Goal: Download file/media

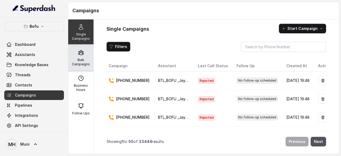
click at [85, 62] on p "Bulk Campaigns" at bounding box center [80, 62] width 21 height 9
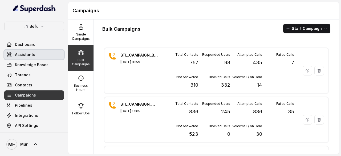
click at [29, 54] on span "Assistants" at bounding box center [25, 54] width 20 height 5
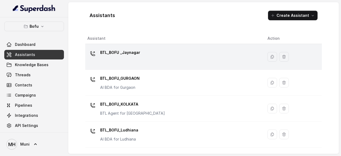
click at [147, 67] on td "BTL_BOFU _Jaynagar" at bounding box center [174, 57] width 178 height 26
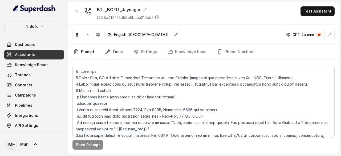
click at [115, 51] on link "Tools" at bounding box center [114, 52] width 20 height 14
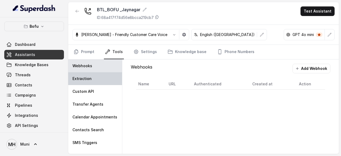
click at [93, 76] on div "Extraction" at bounding box center [95, 78] width 54 height 13
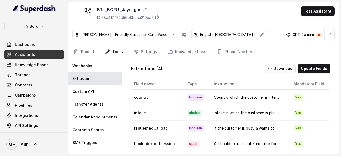
click at [282, 69] on button "Download" at bounding box center [280, 69] width 31 height 10
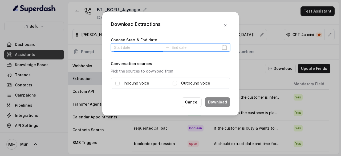
click at [126, 48] on input at bounding box center [138, 48] width 49 height 6
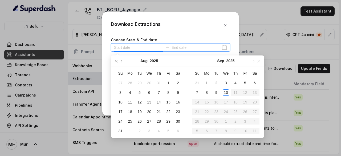
type input "2025-09-02"
type input "2025-09-10"
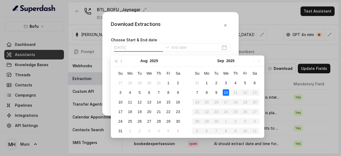
click at [226, 92] on div "10" at bounding box center [226, 92] width 6 height 6
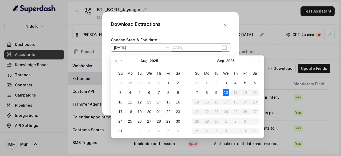
type input "2025-09-02"
click at [195, 47] on input at bounding box center [196, 48] width 49 height 6
type input "2025-09-10"
click at [226, 91] on div "10" at bounding box center [226, 92] width 6 height 6
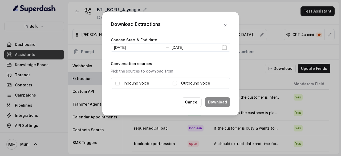
click at [139, 82] on label "Inbound voice" at bounding box center [136, 83] width 25 height 6
click at [176, 81] on span at bounding box center [175, 83] width 4 height 4
click at [224, 104] on button "Download" at bounding box center [217, 102] width 25 height 10
